Goal: Go to known website: Access a specific website the user already knows

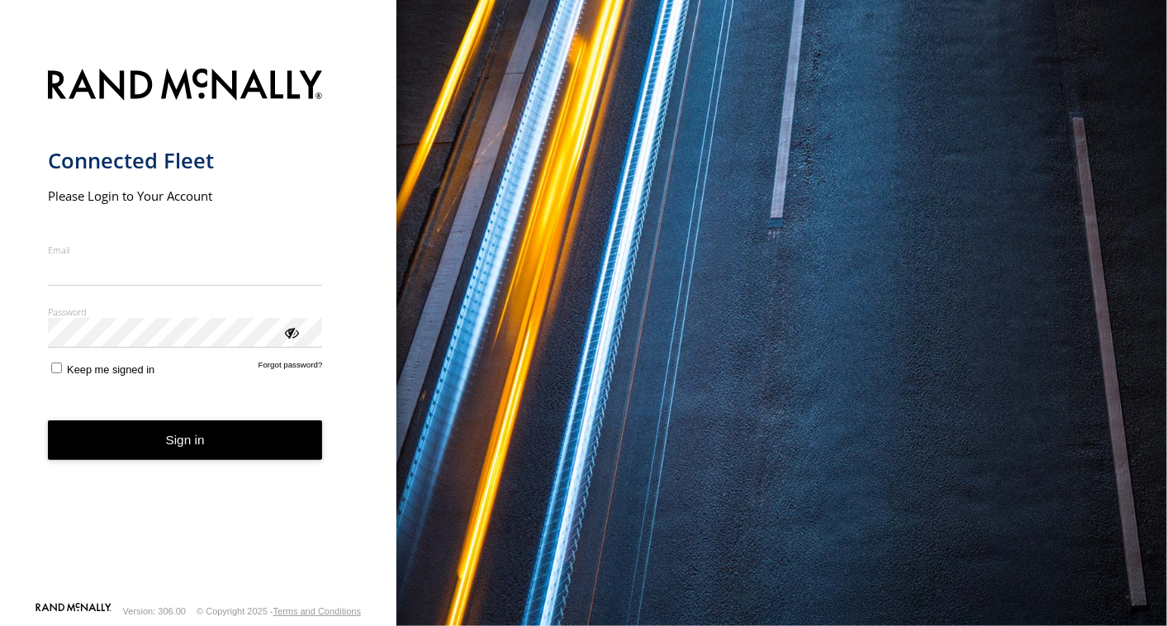
type input "**********"
click at [167, 452] on button "Sign in" at bounding box center [185, 440] width 275 height 40
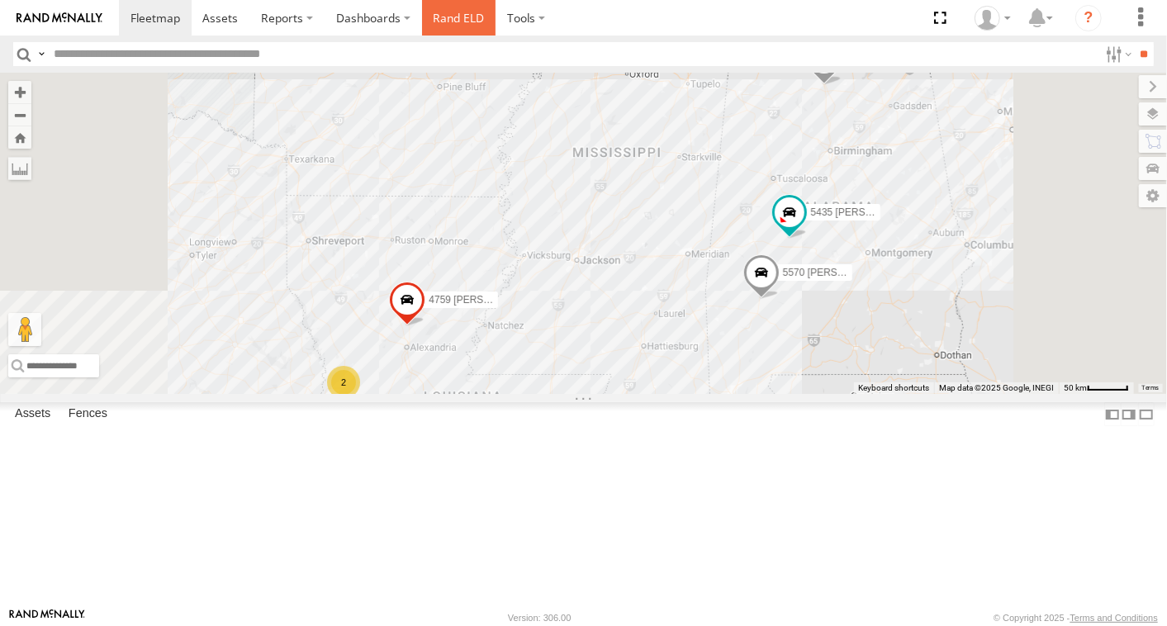
click at [443, 14] on link "Rand ELD" at bounding box center [459, 18] width 74 height 36
